Goal: Transaction & Acquisition: Download file/media

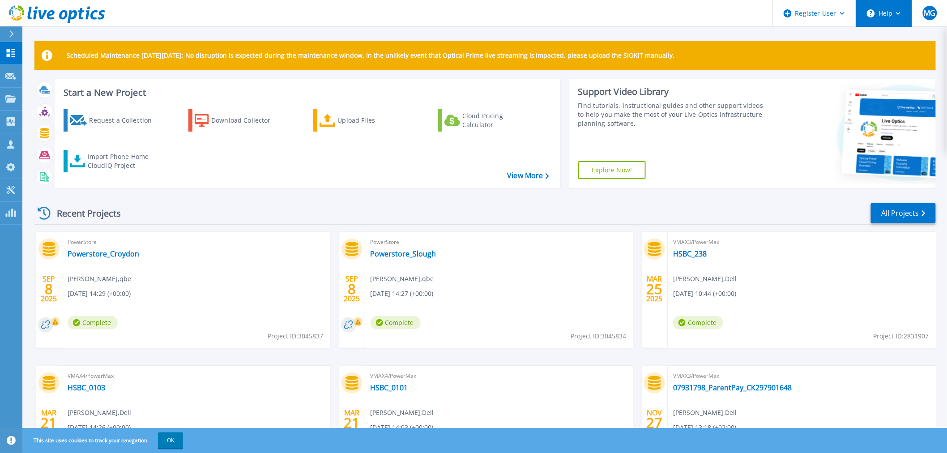
click at [893, 20] on button "Help" at bounding box center [884, 13] width 56 height 27
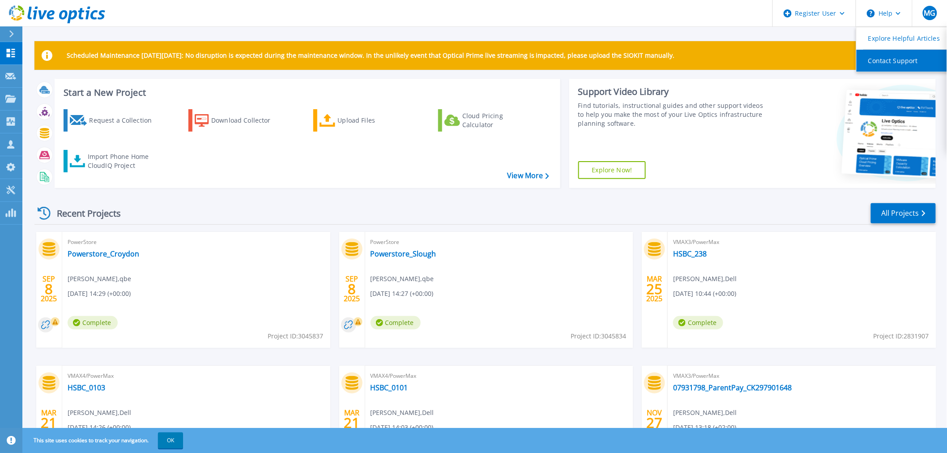
click at [878, 57] on link "Contact Support" at bounding box center [906, 61] width 100 height 22
click at [10, 34] on icon at bounding box center [11, 33] width 5 height 7
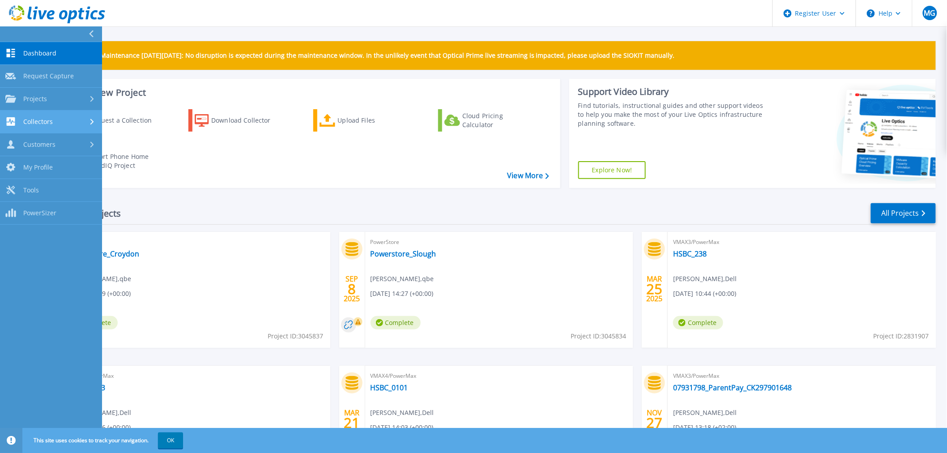
click at [77, 119] on div "Collectors" at bounding box center [50, 121] width 91 height 9
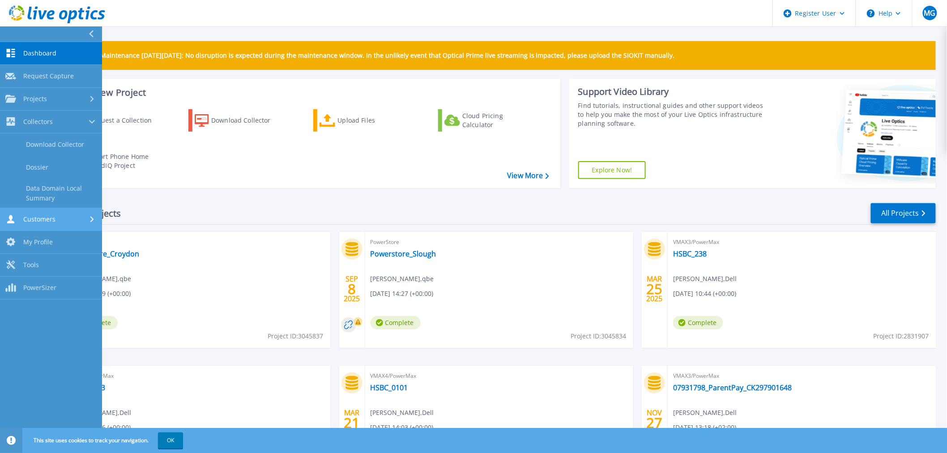
click at [38, 213] on link "Customers Customers" at bounding box center [51, 219] width 102 height 23
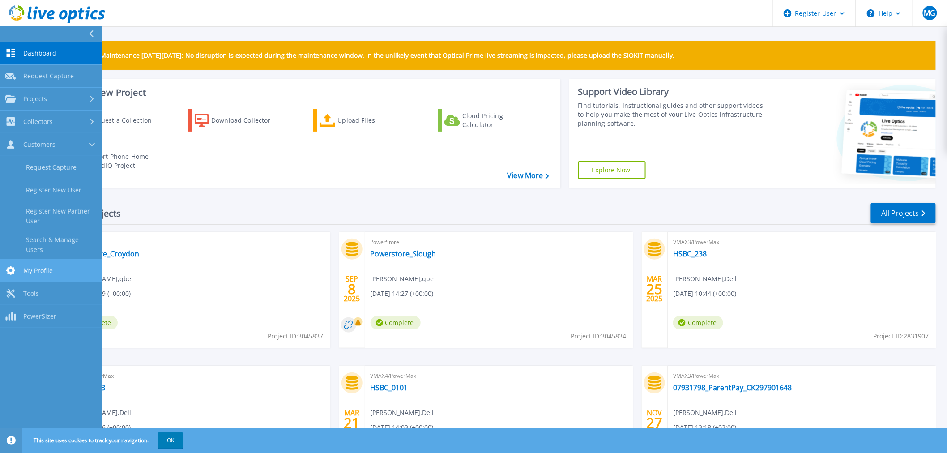
click at [39, 260] on link "My Profile My Profile" at bounding box center [51, 271] width 102 height 23
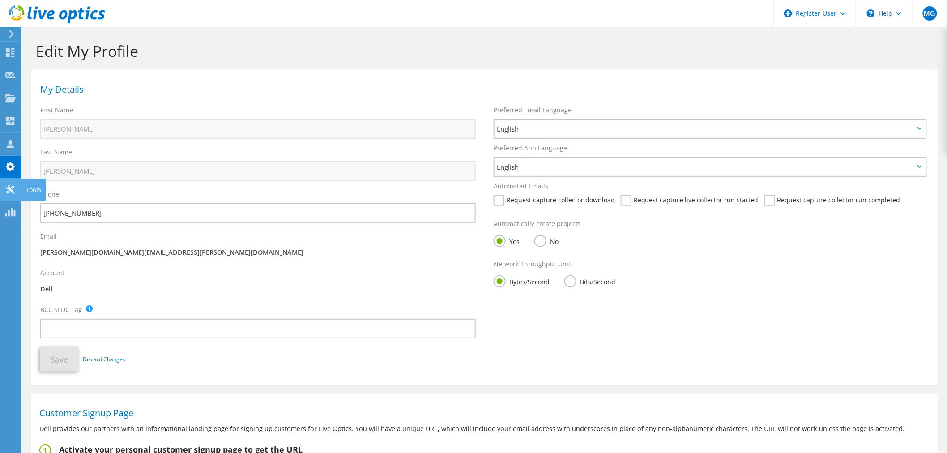
click at [9, 188] on use at bounding box center [10, 189] width 9 height 9
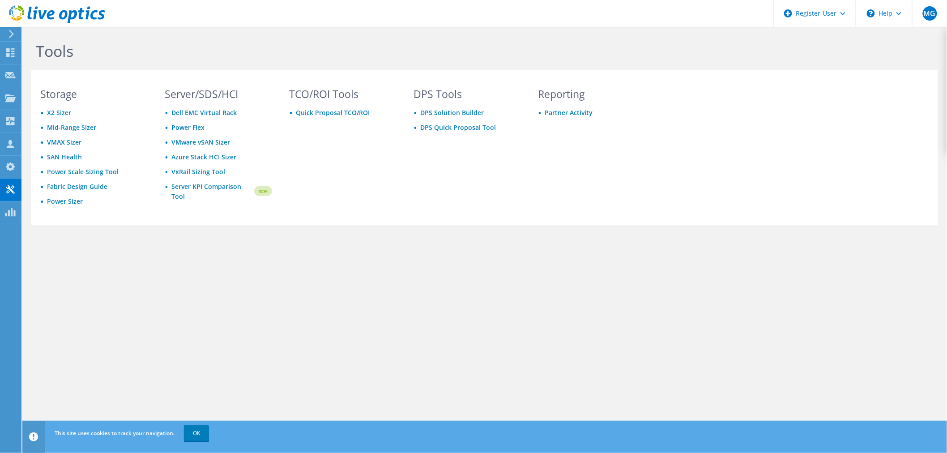
click at [6, 36] on div at bounding box center [10, 34] width 10 height 8
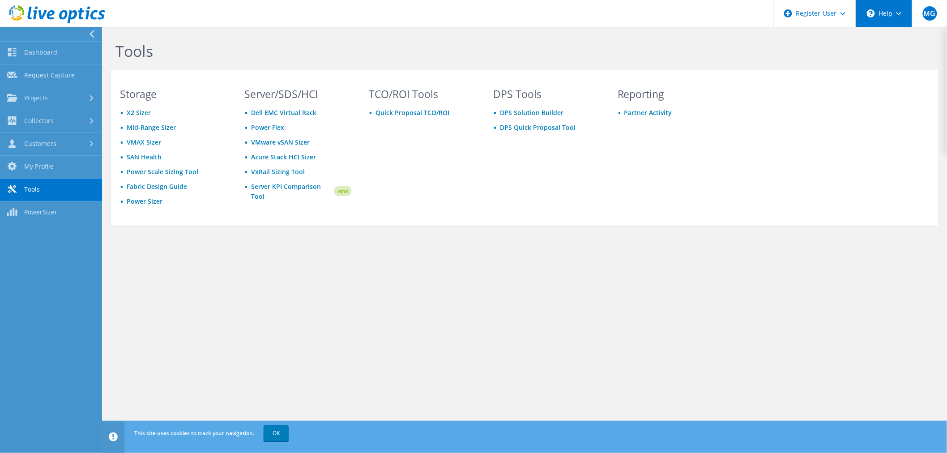
click at [880, 13] on div "\n Help" at bounding box center [884, 13] width 56 height 27
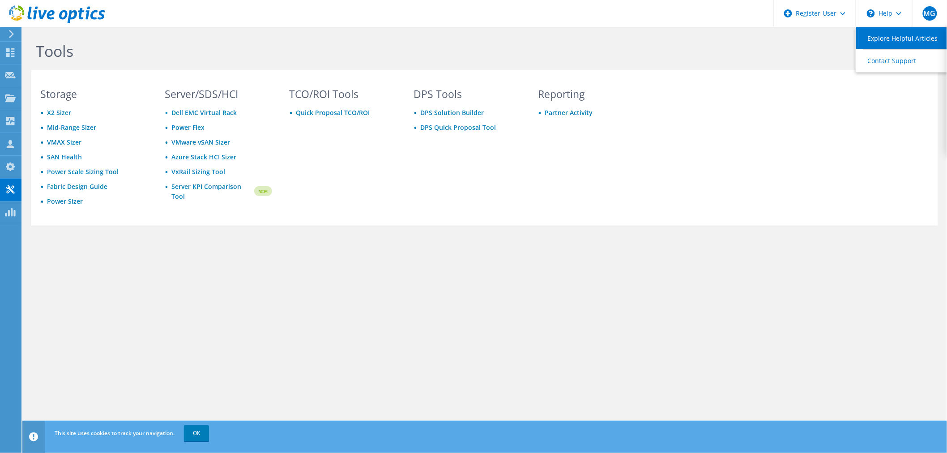
click at [883, 40] on link "Explore Helpful Articles" at bounding box center [906, 38] width 100 height 22
click at [900, 14] on icon at bounding box center [898, 13] width 5 height 3
click at [10, 34] on icon at bounding box center [11, 34] width 7 height 8
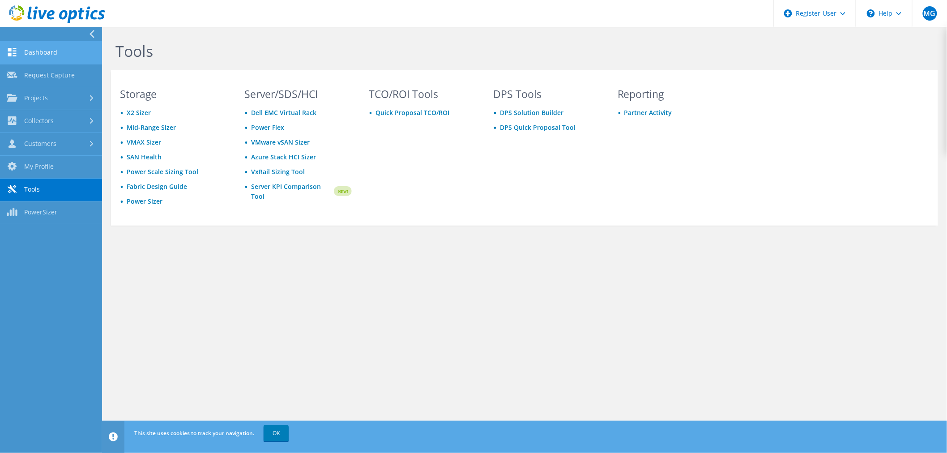
click at [21, 55] on link "Dashboard" at bounding box center [51, 53] width 102 height 23
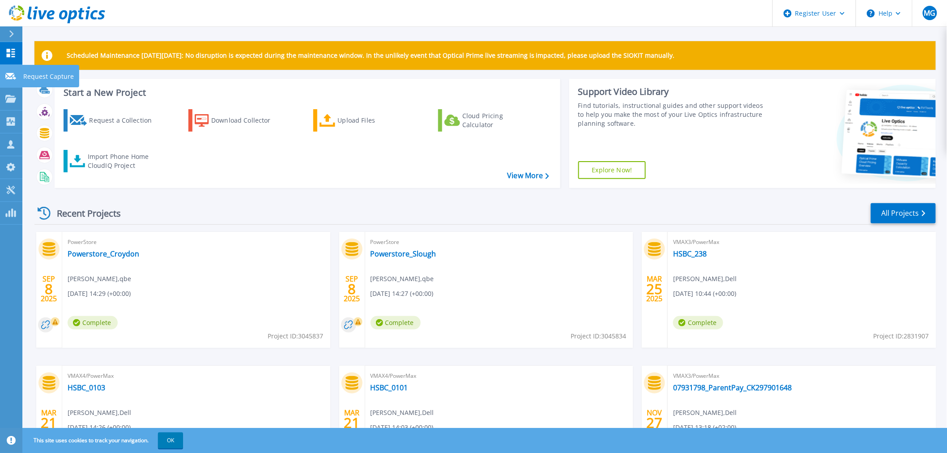
click at [7, 75] on icon at bounding box center [10, 76] width 11 height 7
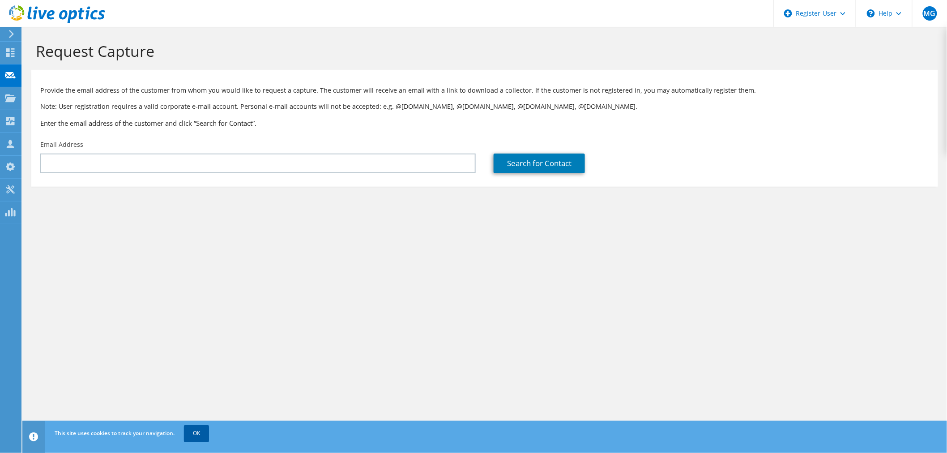
click at [203, 436] on link "OK" at bounding box center [196, 433] width 25 height 16
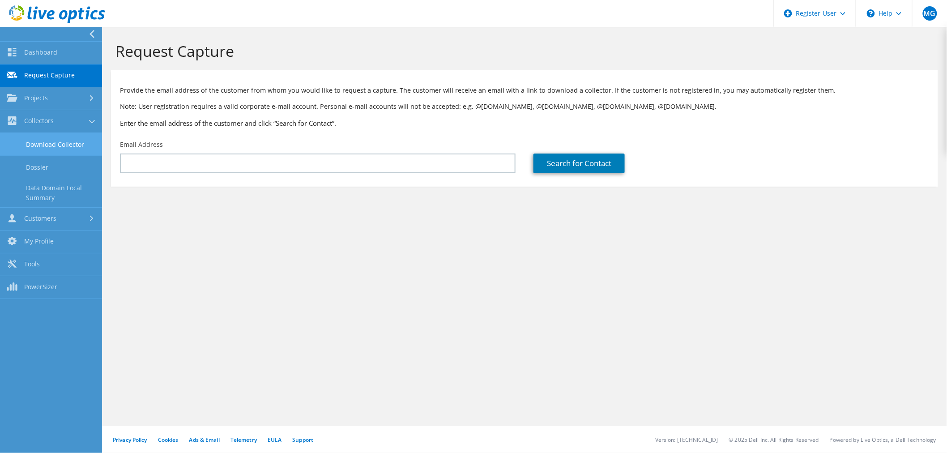
click at [43, 141] on link "Download Collector" at bounding box center [51, 144] width 102 height 23
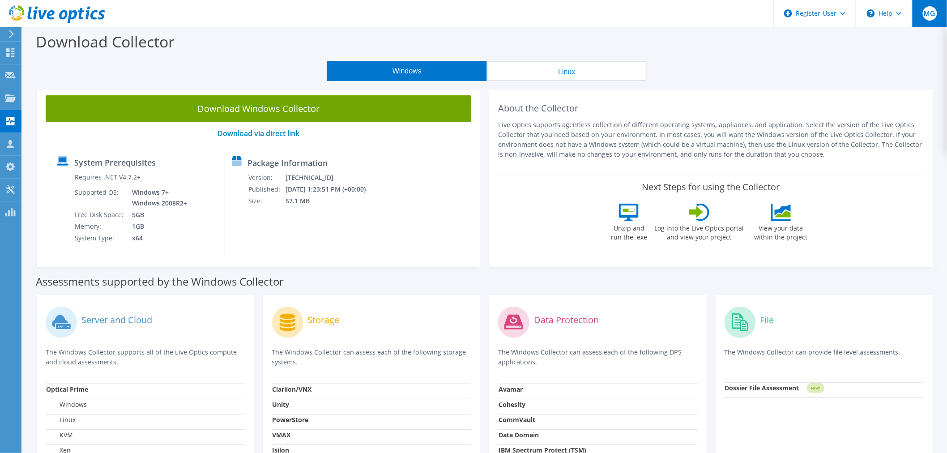
click at [932, 18] on span "MG" at bounding box center [930, 13] width 14 height 14
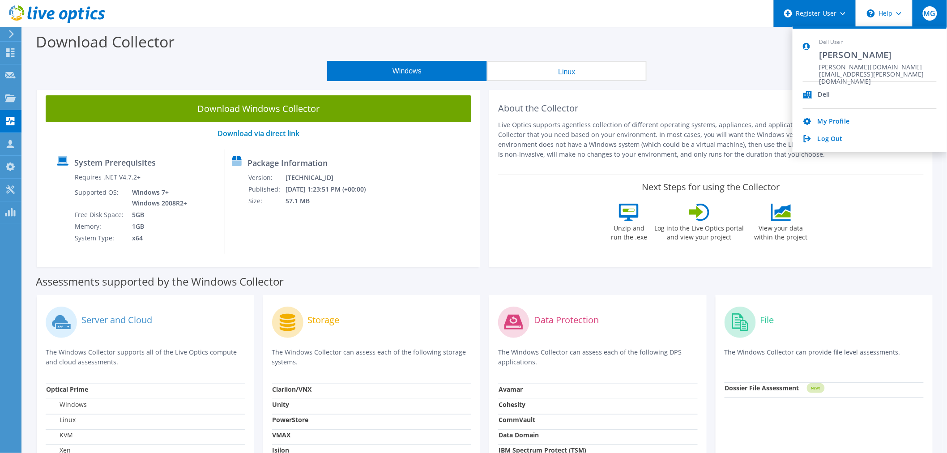
click at [847, 13] on div "Register User" at bounding box center [814, 13] width 82 height 27
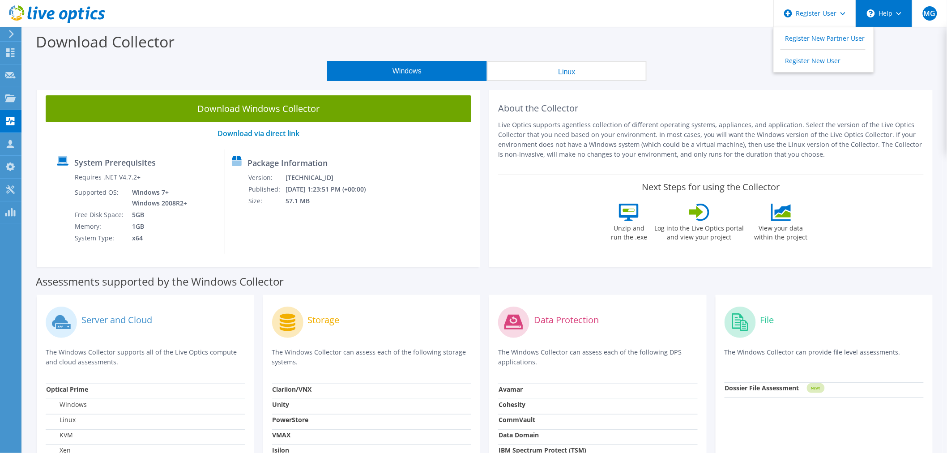
click at [884, 15] on div "\n Help" at bounding box center [884, 13] width 56 height 27
click at [894, 38] on link "Explore Helpful Articles" at bounding box center [906, 38] width 100 height 22
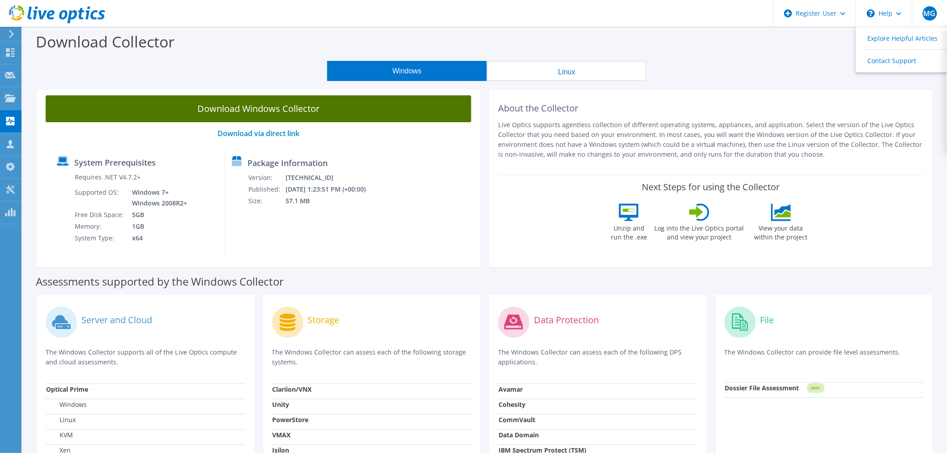
click at [262, 111] on link "Download Windows Collector" at bounding box center [259, 108] width 426 height 27
